Goal: Find specific page/section: Find specific page/section

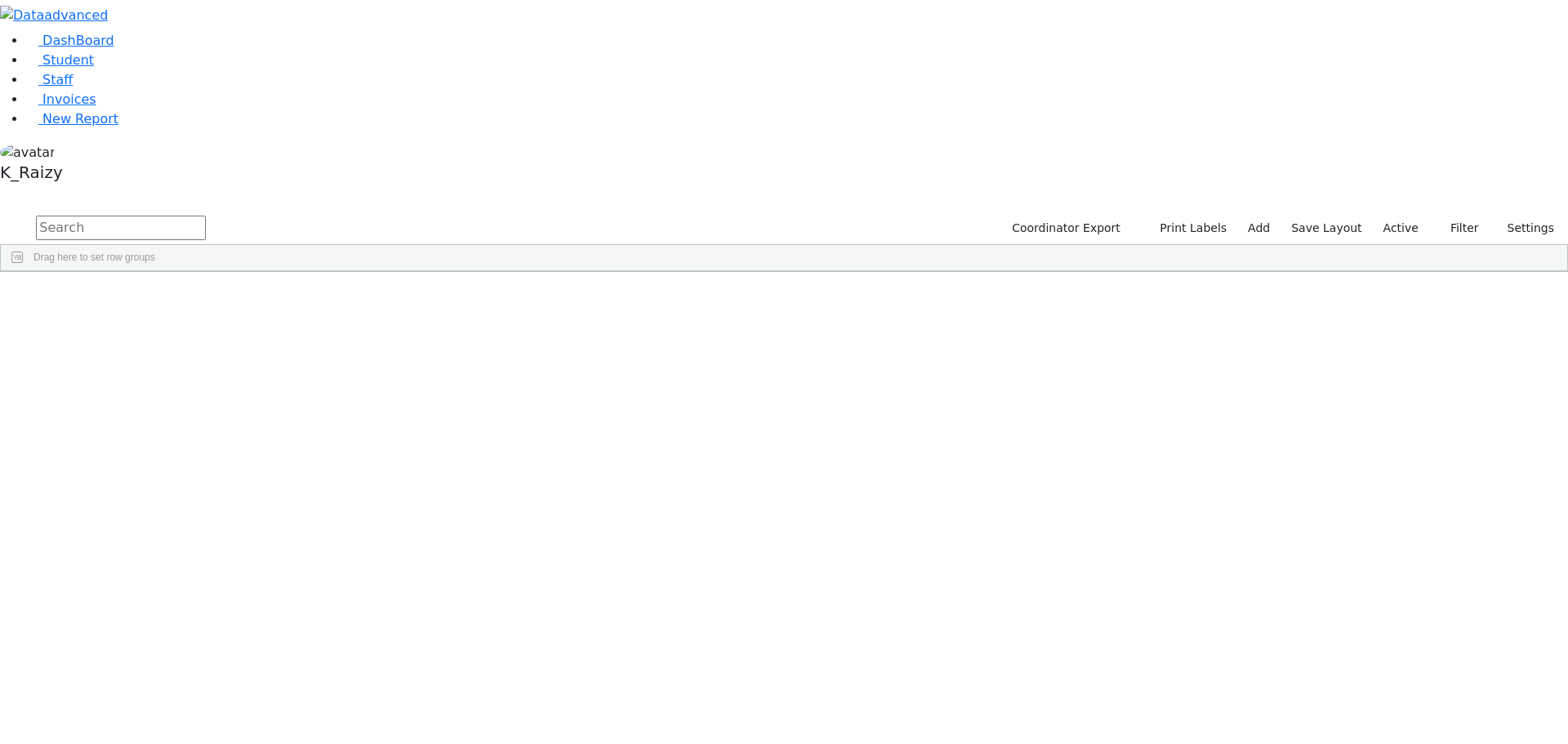
scroll to position [5964, 0]
click at [21, 189] on button "button" at bounding box center [10, 194] width 21 height 11
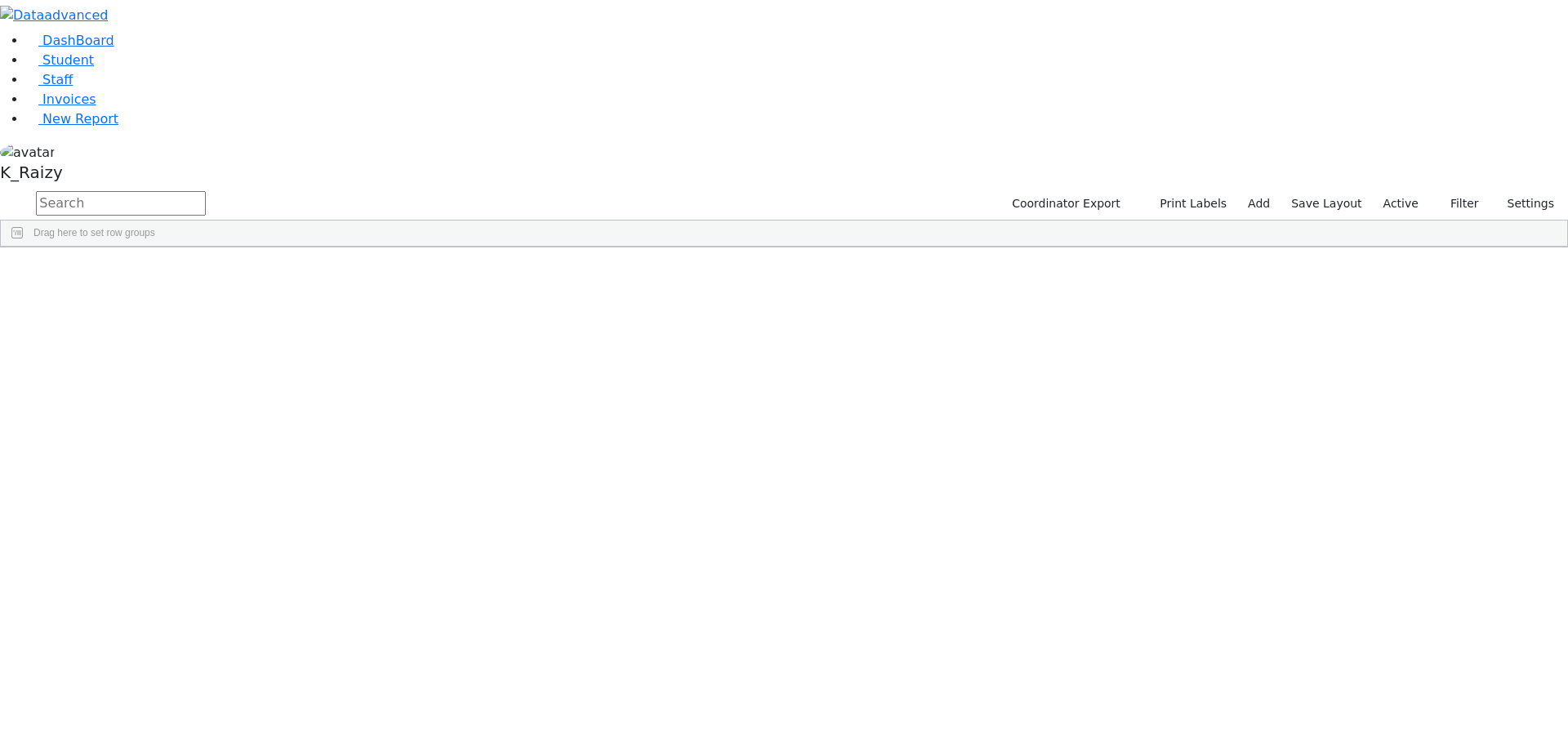
click at [0, 0] on div "Students 488 A 24 K 24 W 24 A 24 K 24 W 24 A" at bounding box center [0, 0] width 0 height 0
click at [1388, 191] on label "Active" at bounding box center [1400, 204] width 50 height 25
click at [1344, 327] on label "Enrollment student only" at bounding box center [1375, 346] width 110 height 39
click at [1314, 330] on input "Enrollment student only" at bounding box center [1307, 336] width 13 height 13
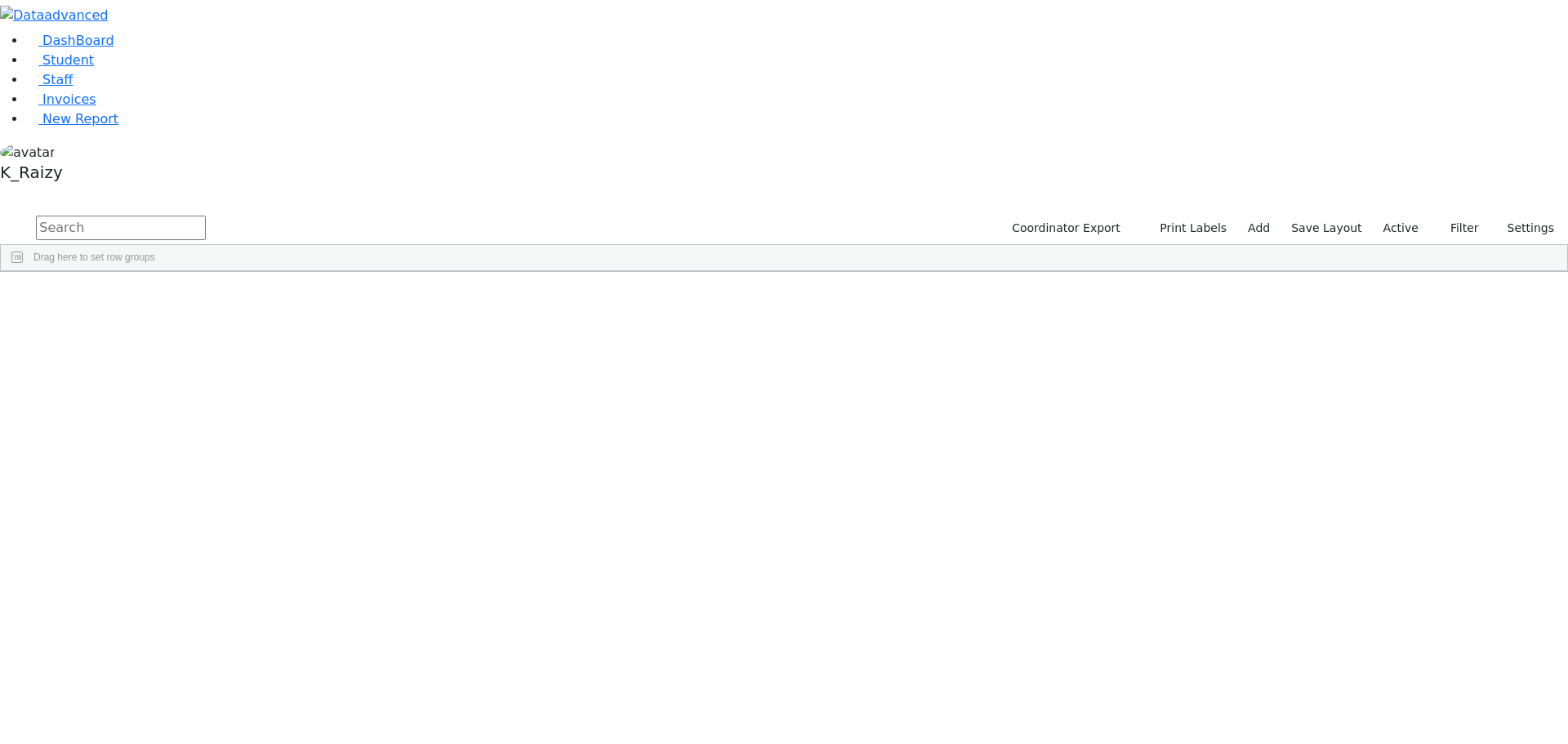
click at [1401, 216] on label "Active" at bounding box center [1400, 228] width 50 height 25
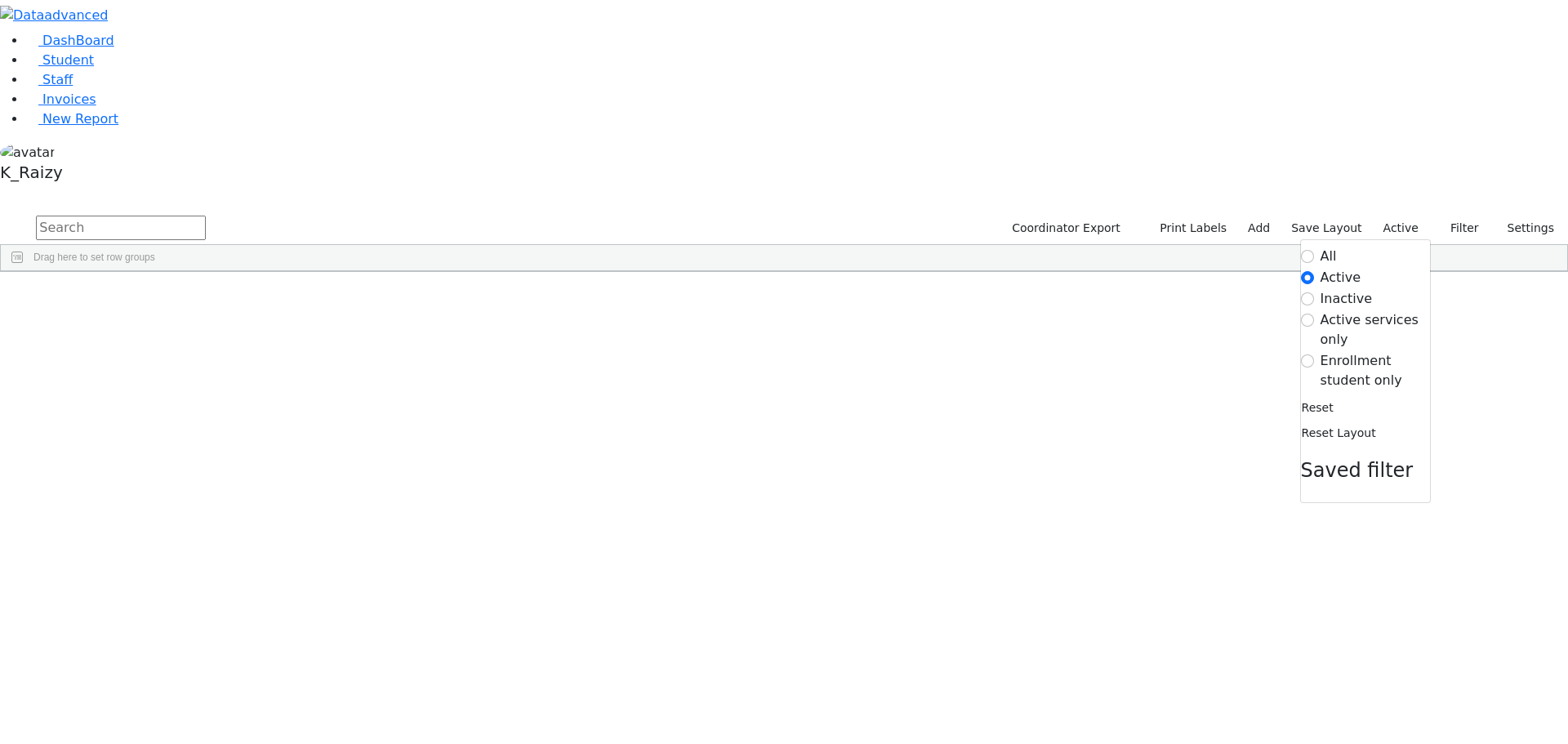
click at [1358, 352] on label "Enrollment student only" at bounding box center [1375, 371] width 110 height 39
click at [1314, 354] on input "Enrollment student only" at bounding box center [1307, 360] width 13 height 13
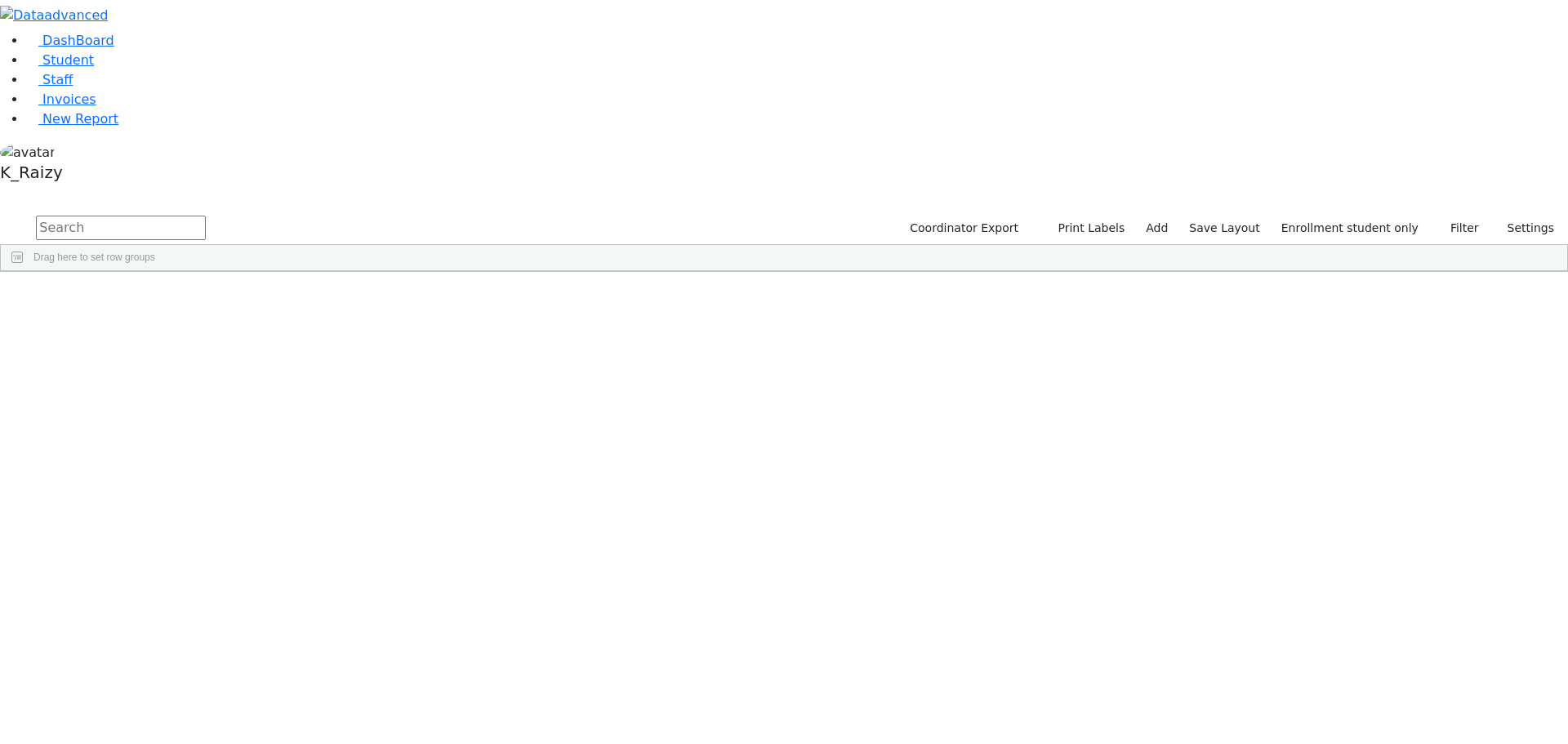
scroll to position [200, 0]
drag, startPoint x: 464, startPoint y: 770, endPoint x: 455, endPoint y: 765, distance: 10.3
